Goal: Information Seeking & Learning: Learn about a topic

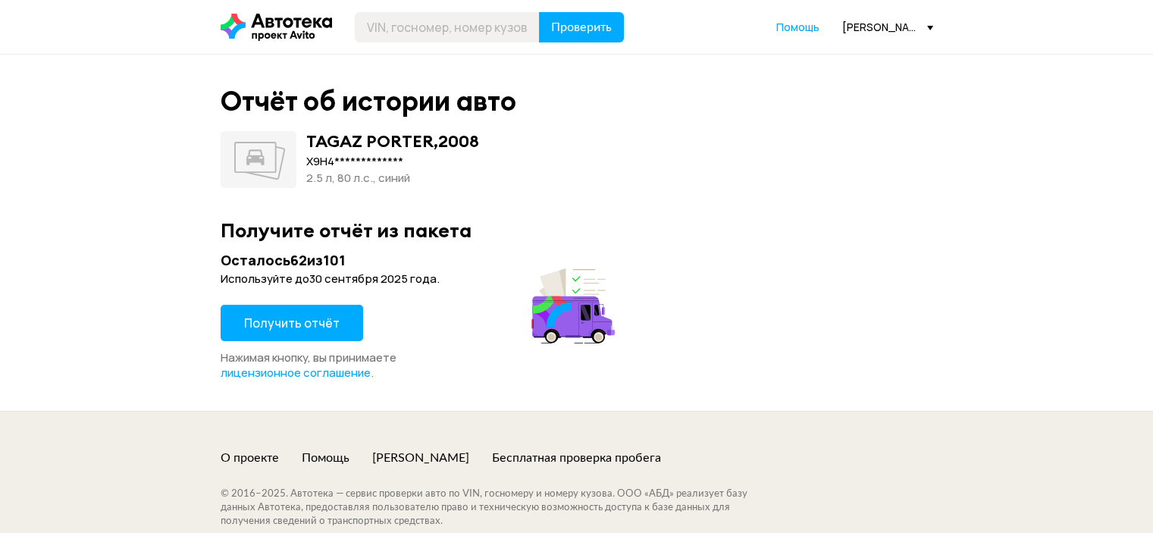
click at [298, 326] on span "Получить отчёт" at bounding box center [291, 322] width 95 height 17
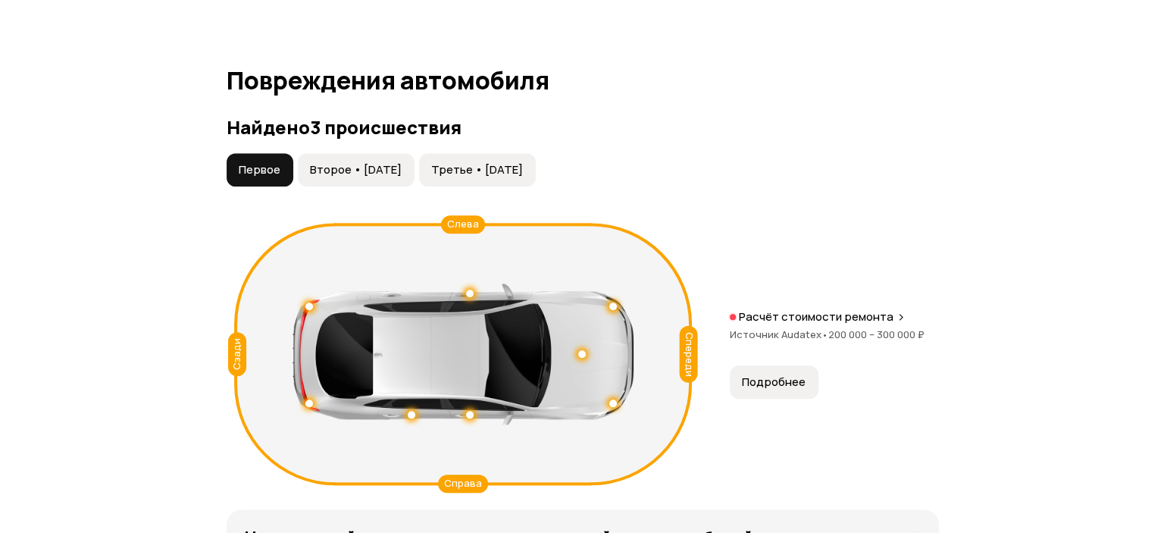
scroll to position [1667, 0]
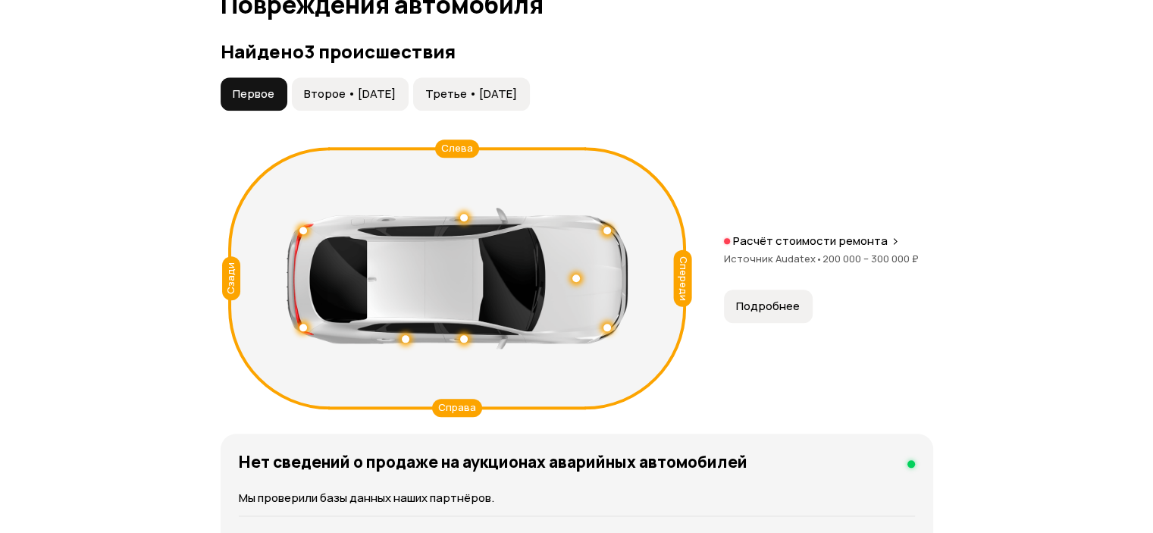
click at [396, 77] on button "Второе • [DATE]" at bounding box center [350, 93] width 117 height 33
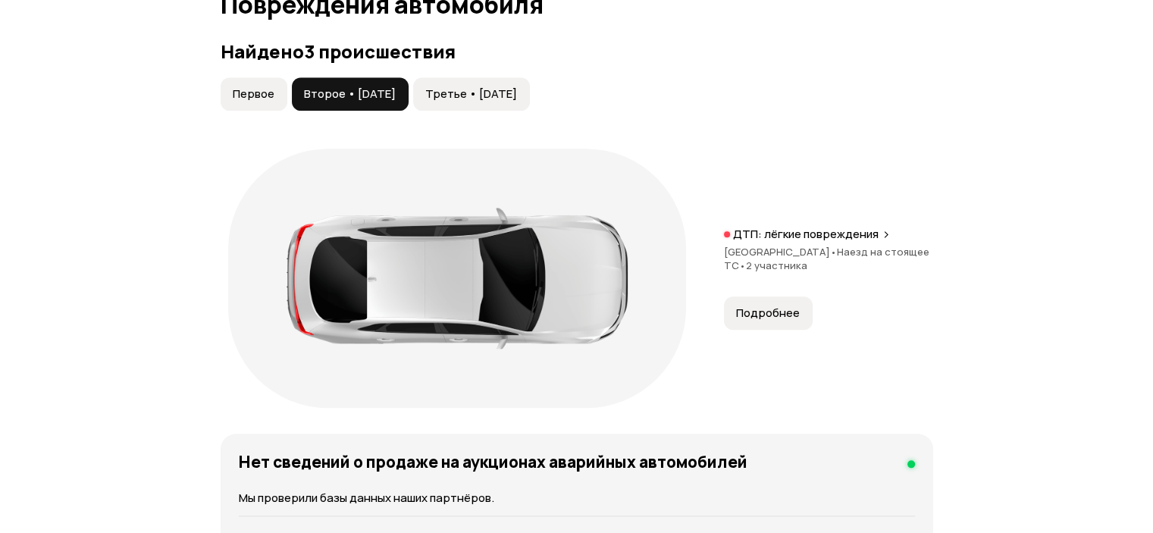
click at [269, 86] on span "Первое" at bounding box center [254, 93] width 42 height 15
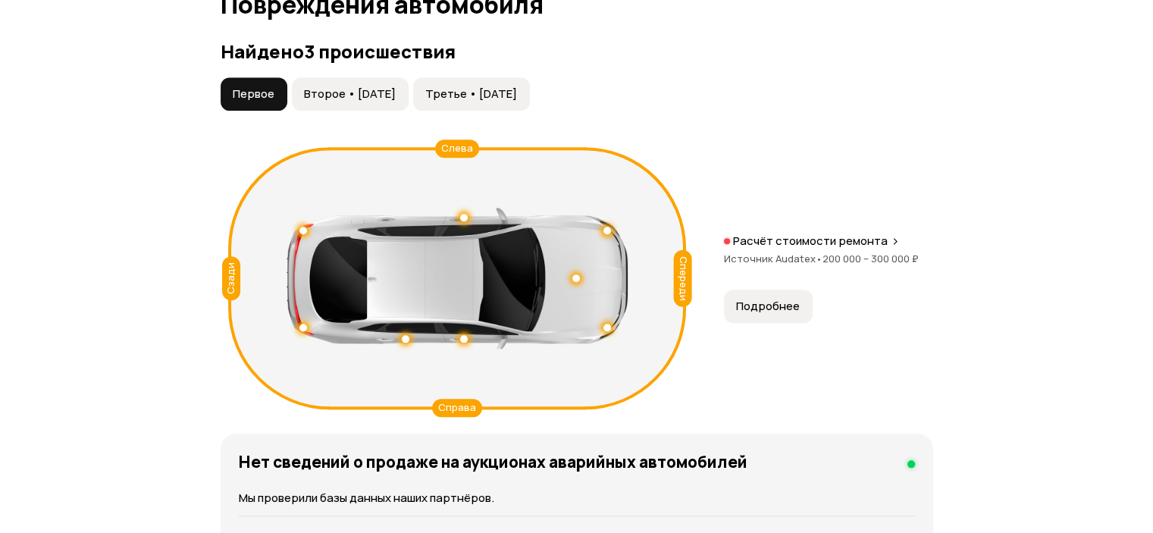
click at [762, 299] on span "Подробнее" at bounding box center [768, 306] width 64 height 15
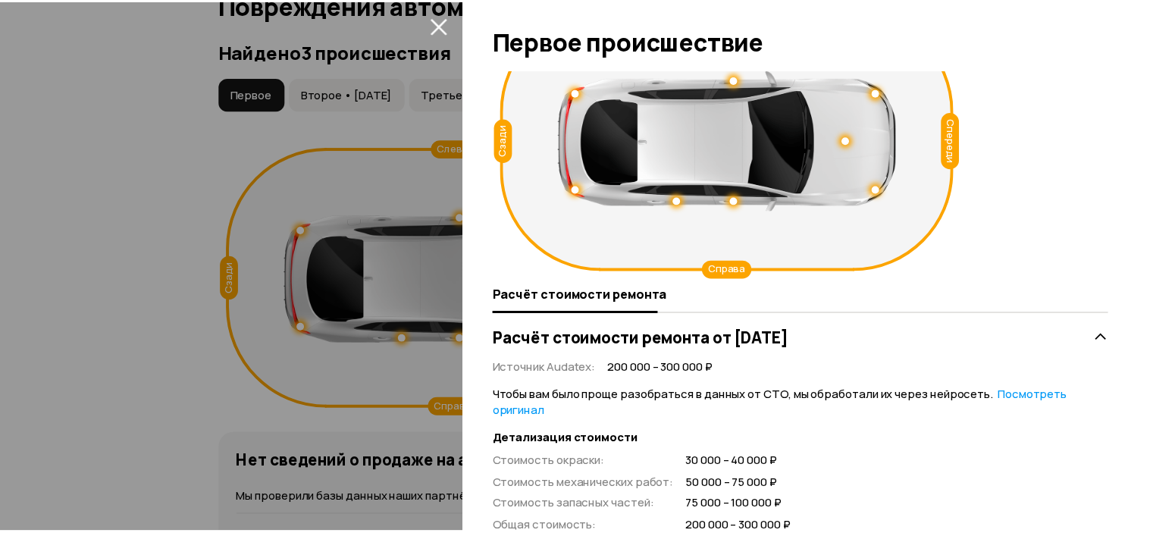
scroll to position [0, 0]
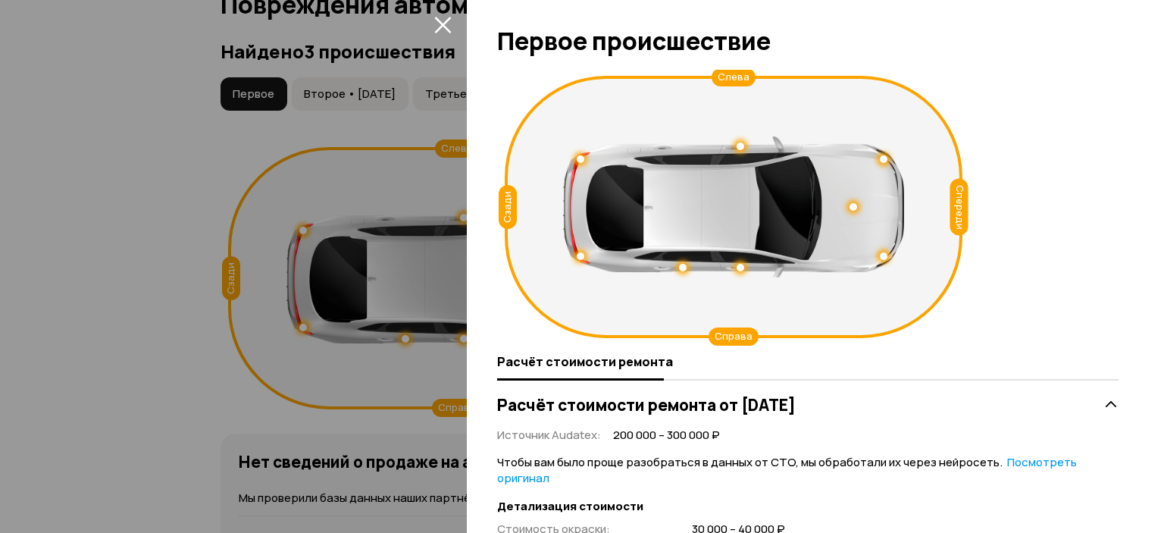
click at [438, 20] on icon "закрыть" at bounding box center [442, 25] width 17 height 17
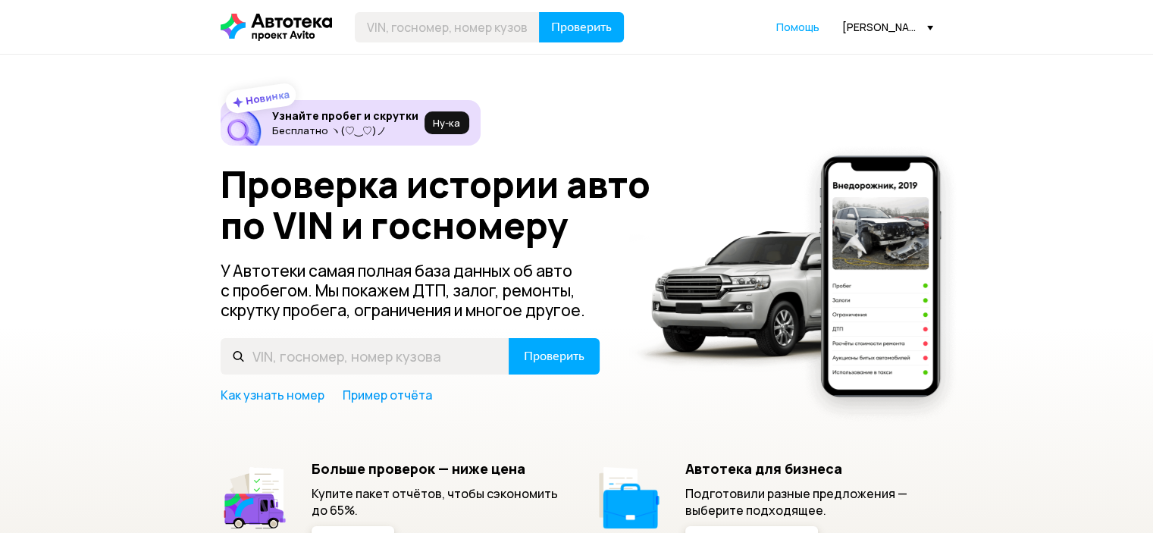
click at [855, 30] on div "[PERSON_NAME][EMAIL_ADDRESS][DOMAIN_NAME]" at bounding box center [887, 27] width 91 height 14
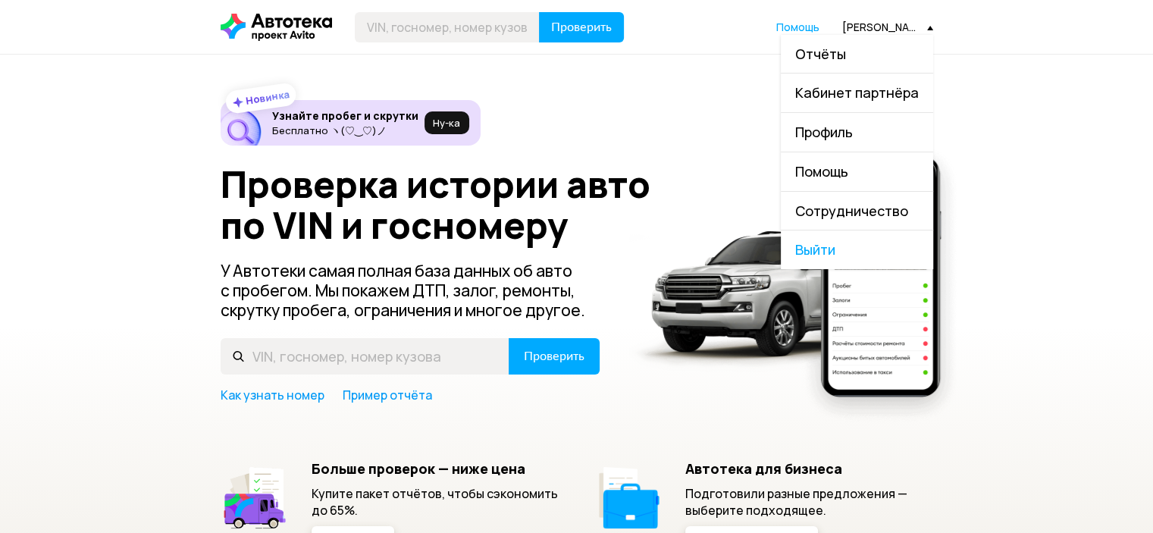
click at [852, 48] on link "Отчёты" at bounding box center [856, 54] width 152 height 39
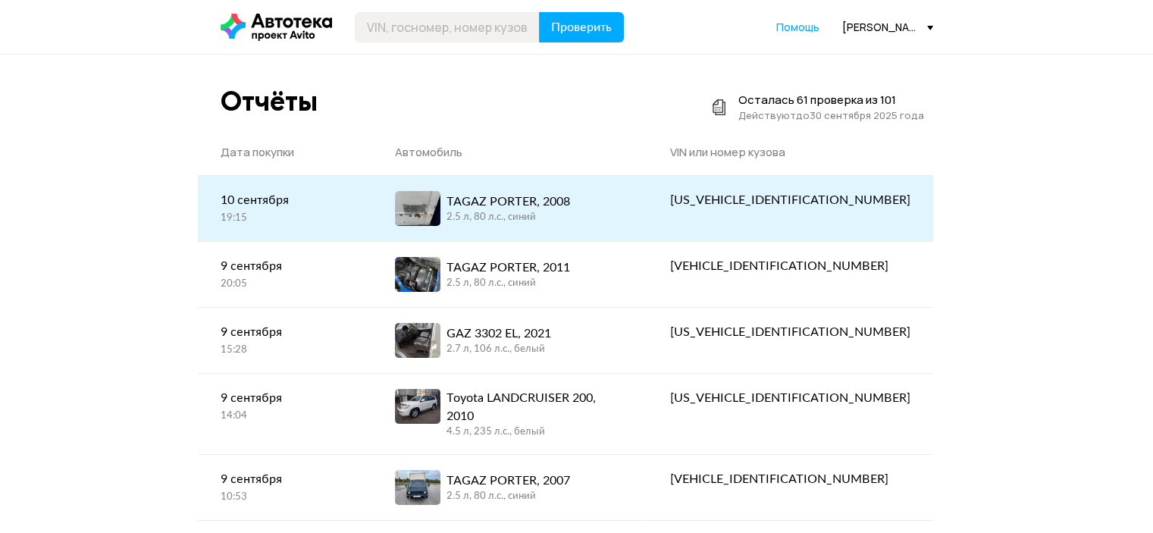
click at [624, 204] on div "[PERSON_NAME], 2008 2.5 л, 80 л.c., синий" at bounding box center [509, 208] width 229 height 35
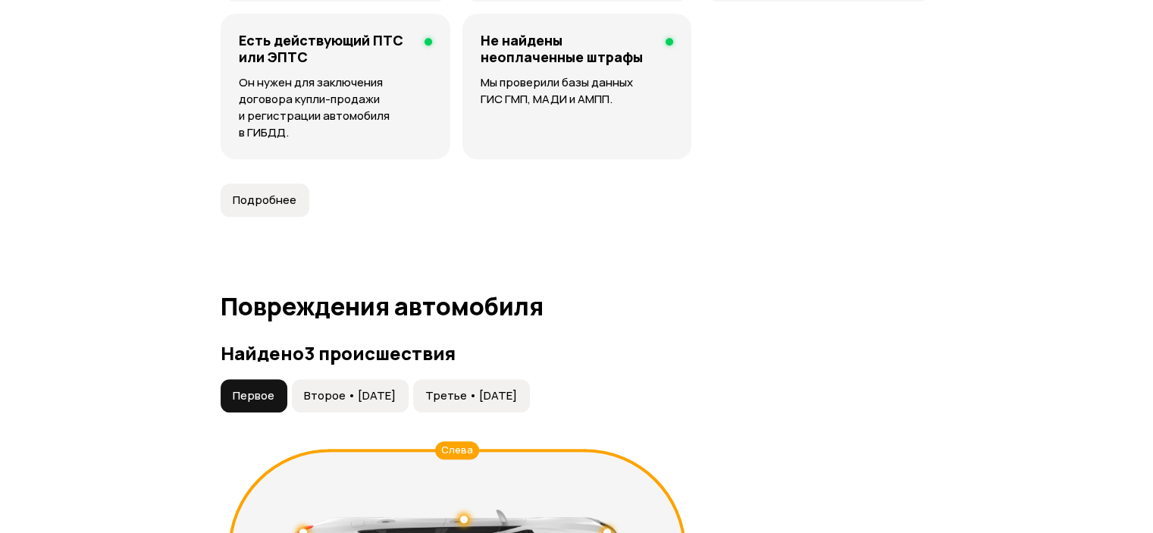
scroll to position [1364, 0]
